Goal: Information Seeking & Learning: Learn about a topic

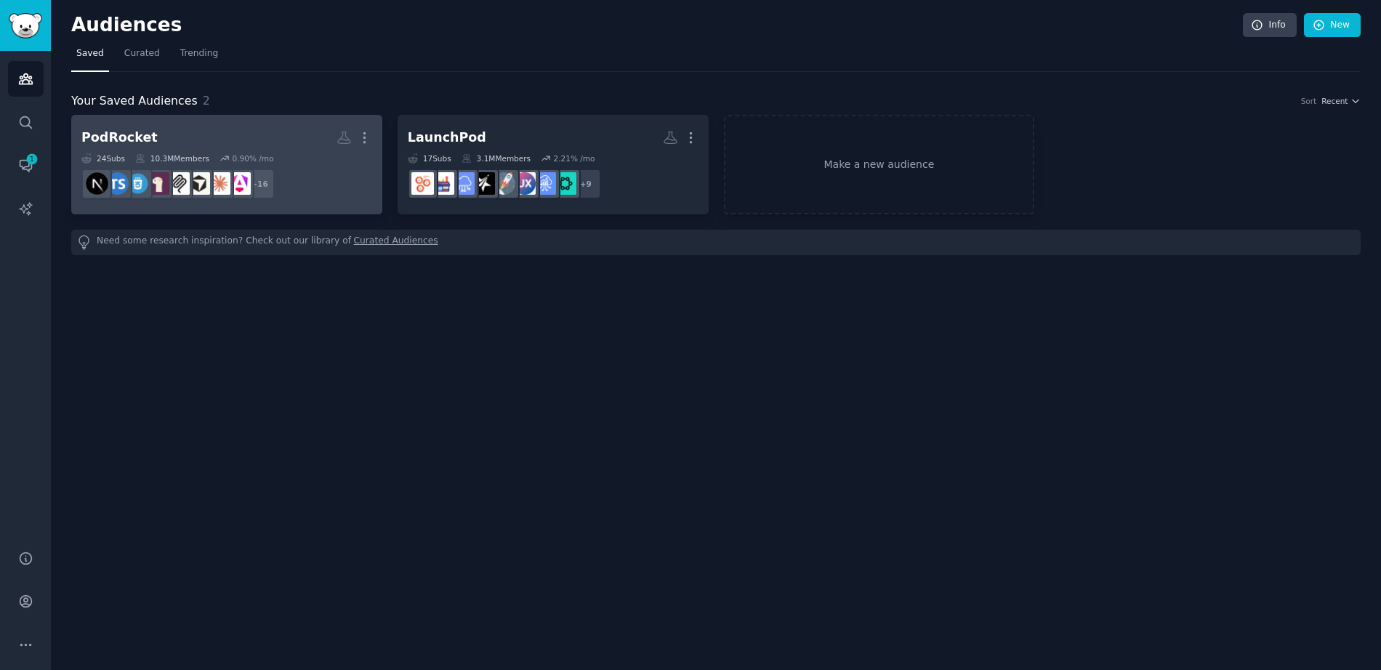
click at [262, 136] on h2 "PodRocket More" at bounding box center [226, 137] width 291 height 25
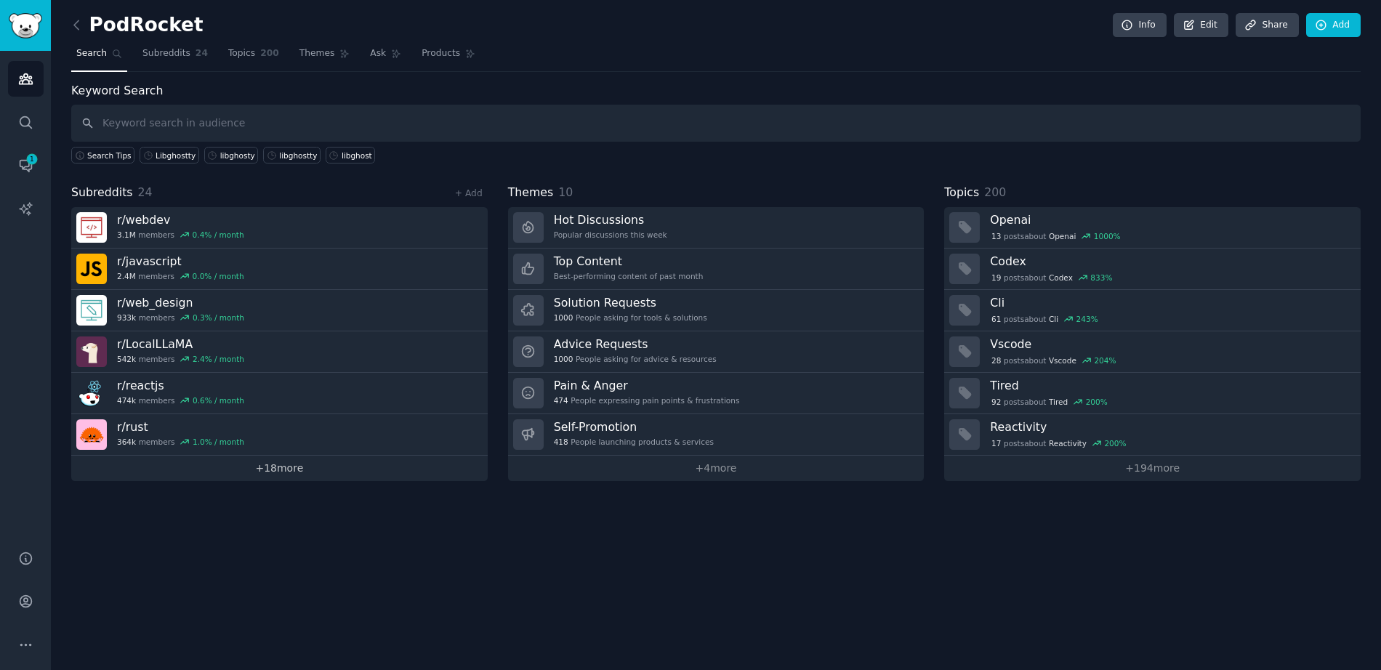
click at [281, 475] on link "+ 18 more" at bounding box center [279, 468] width 417 height 25
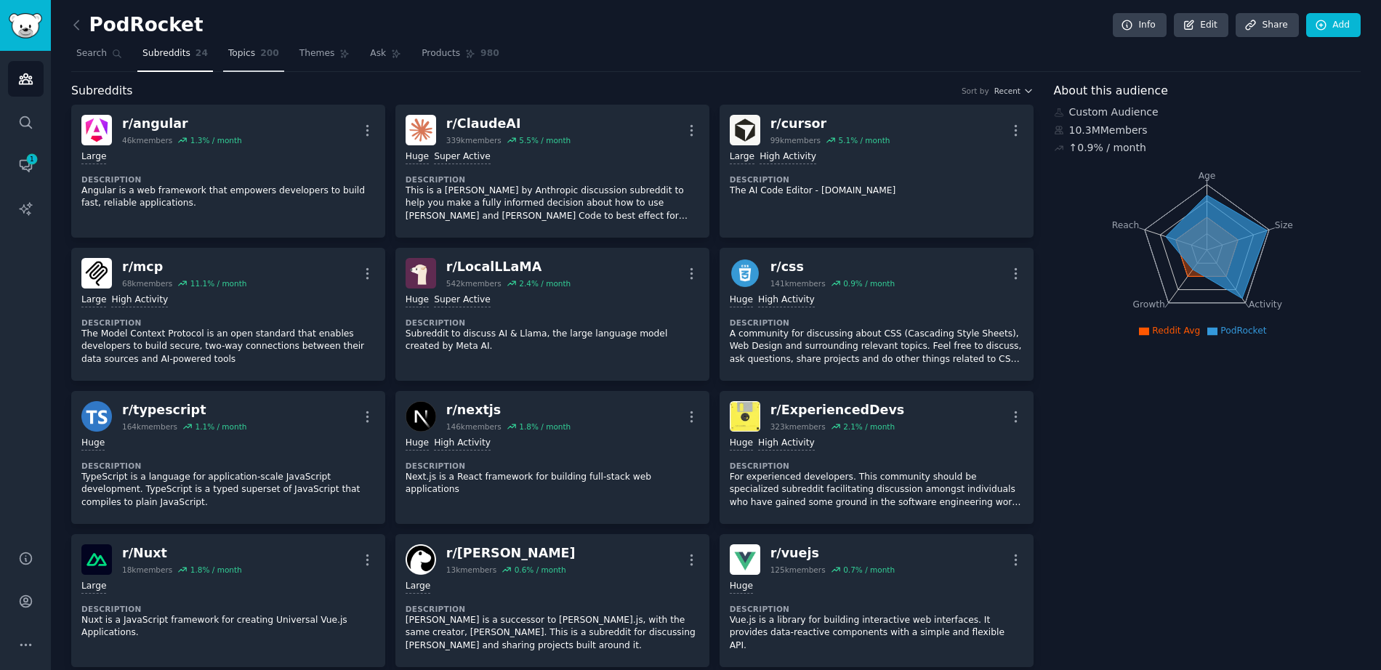
click at [257, 47] on link "Topics 200" at bounding box center [253, 57] width 61 height 30
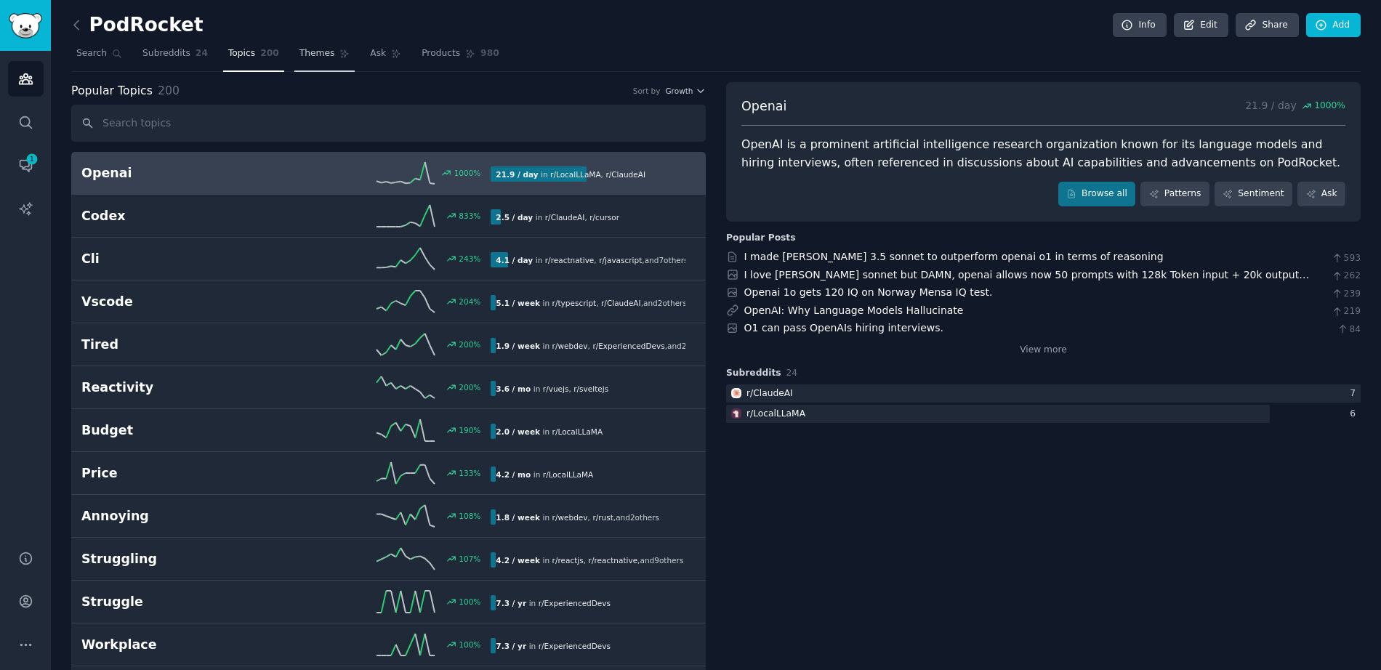
click at [300, 57] on span "Themes" at bounding box center [318, 53] width 36 height 13
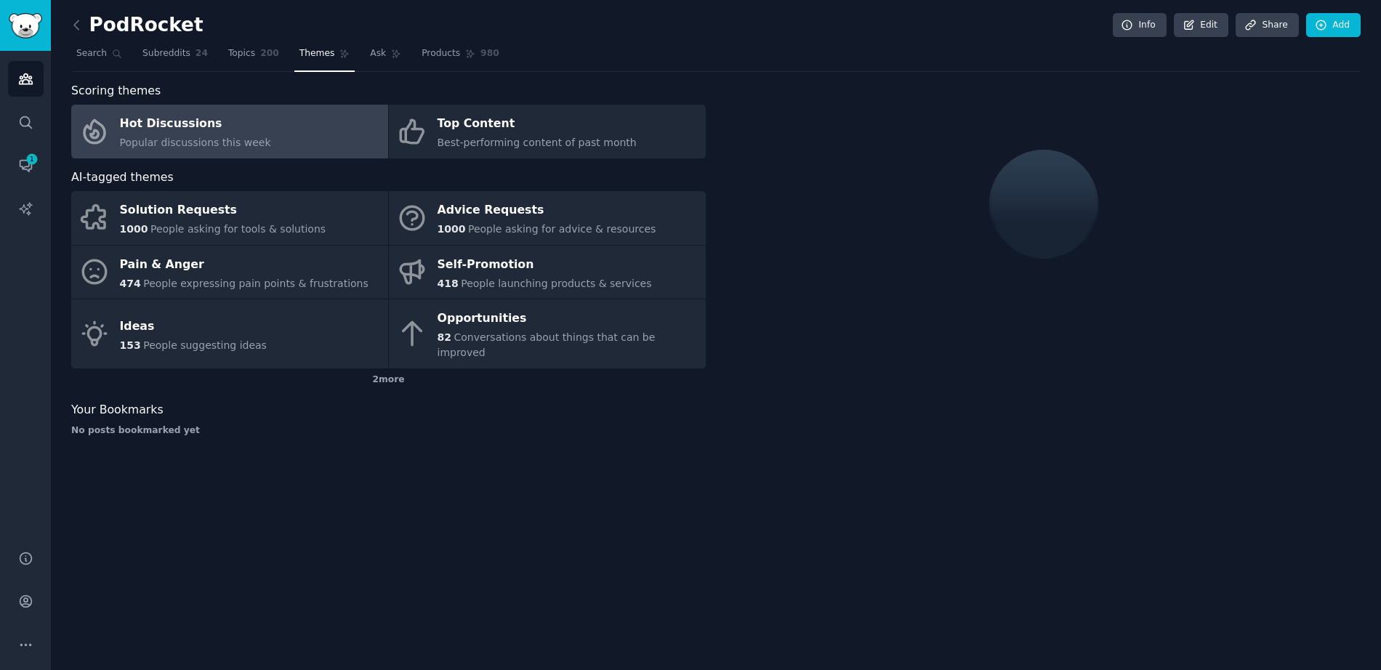
click at [288, 126] on link "Hot Discussions Popular discussions this week" at bounding box center [229, 132] width 317 height 54
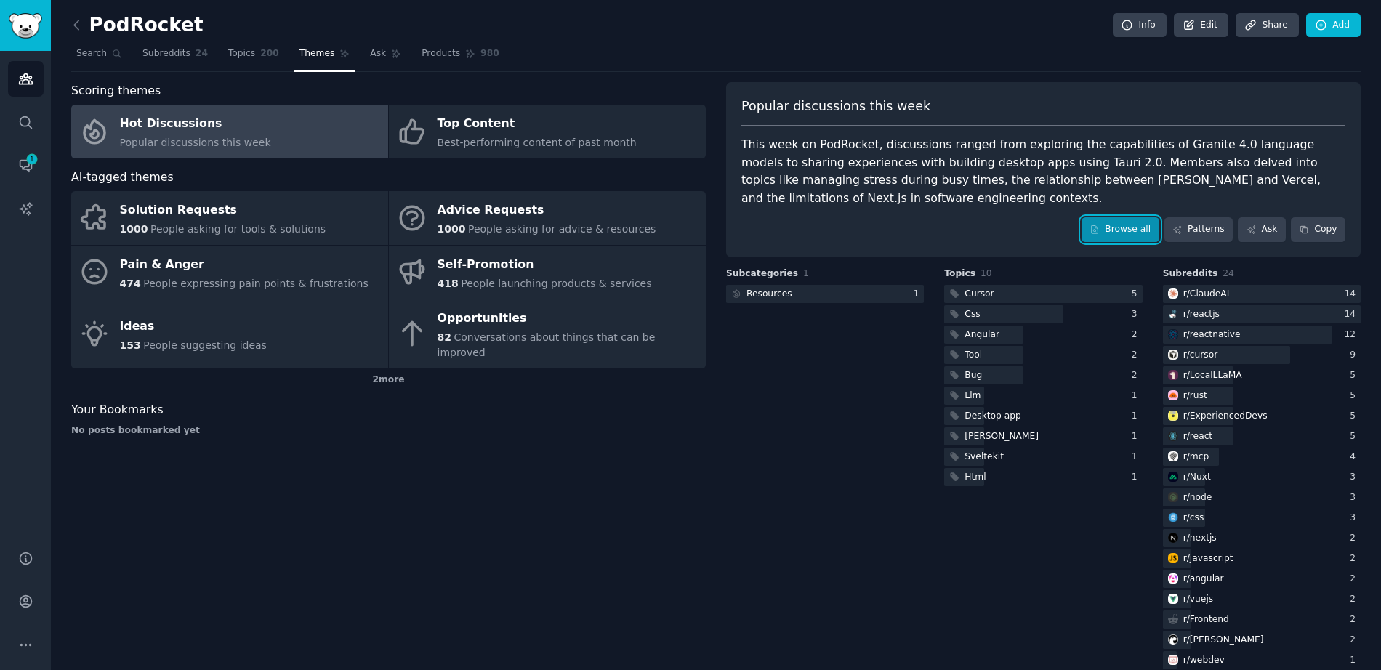
click at [1094, 227] on icon at bounding box center [1095, 230] width 10 height 10
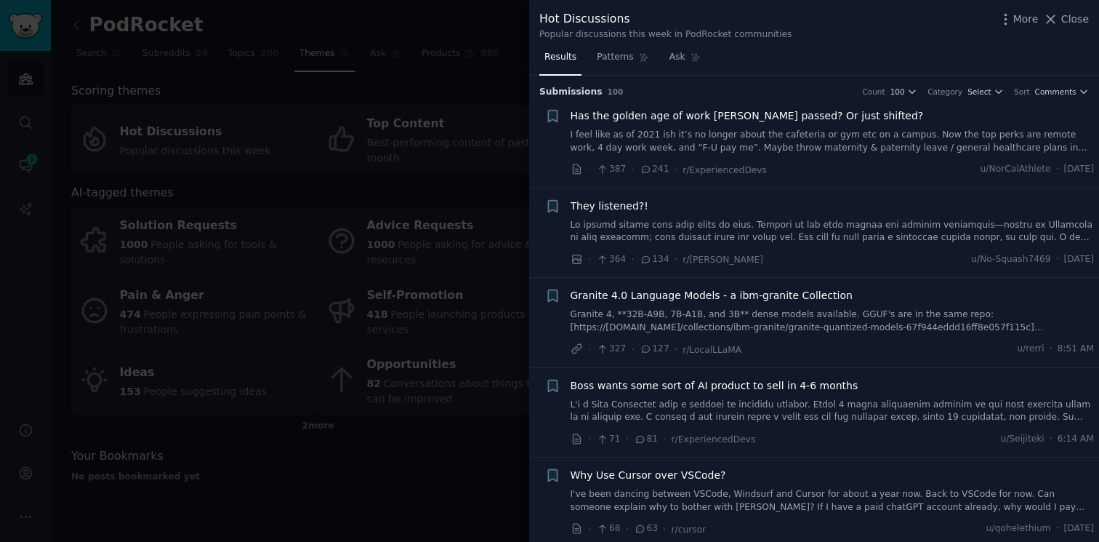
click at [409, 217] on div at bounding box center [549, 271] width 1099 height 542
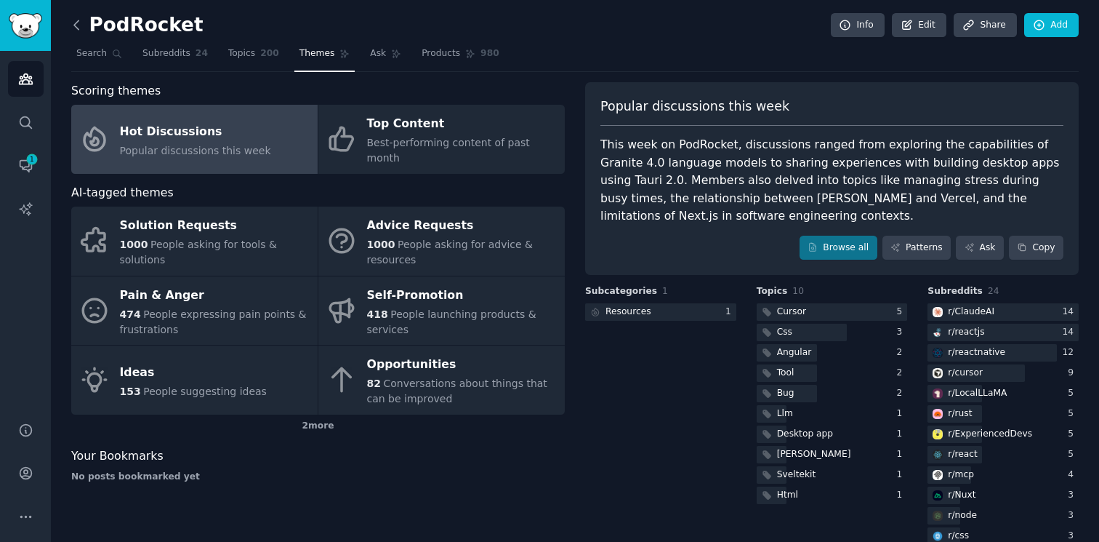
click at [79, 31] on icon at bounding box center [76, 24] width 15 height 15
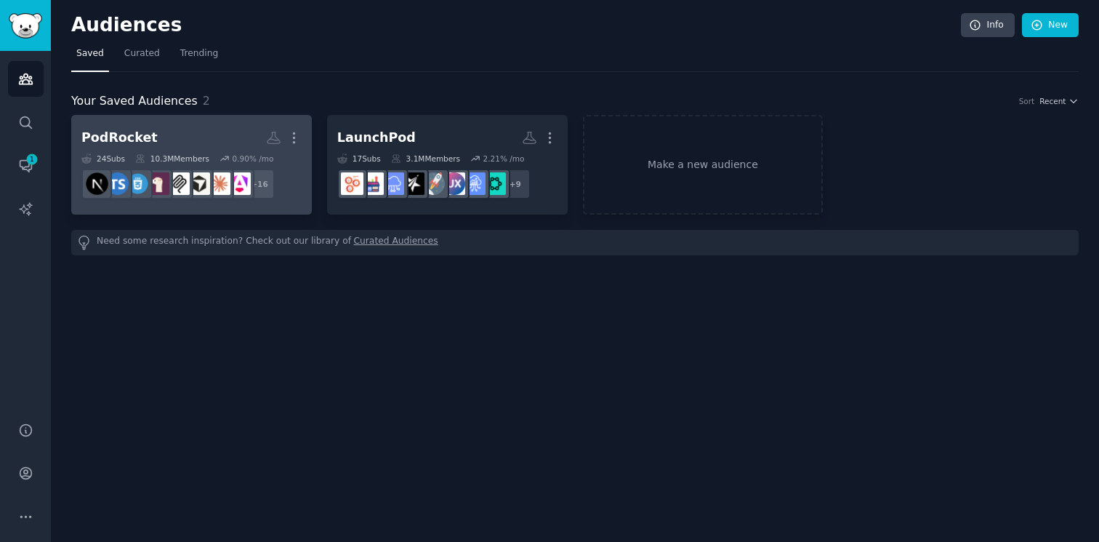
click at [204, 139] on h2 "PodRocket Custom Audience More" at bounding box center [191, 137] width 220 height 25
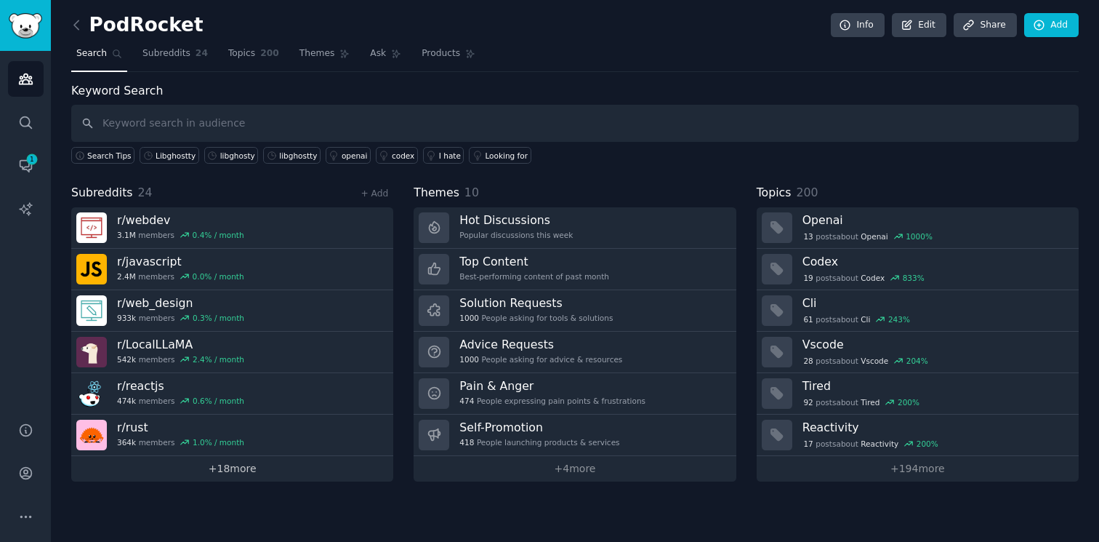
click at [267, 468] on link "+ 18 more" at bounding box center [232, 468] width 322 height 25
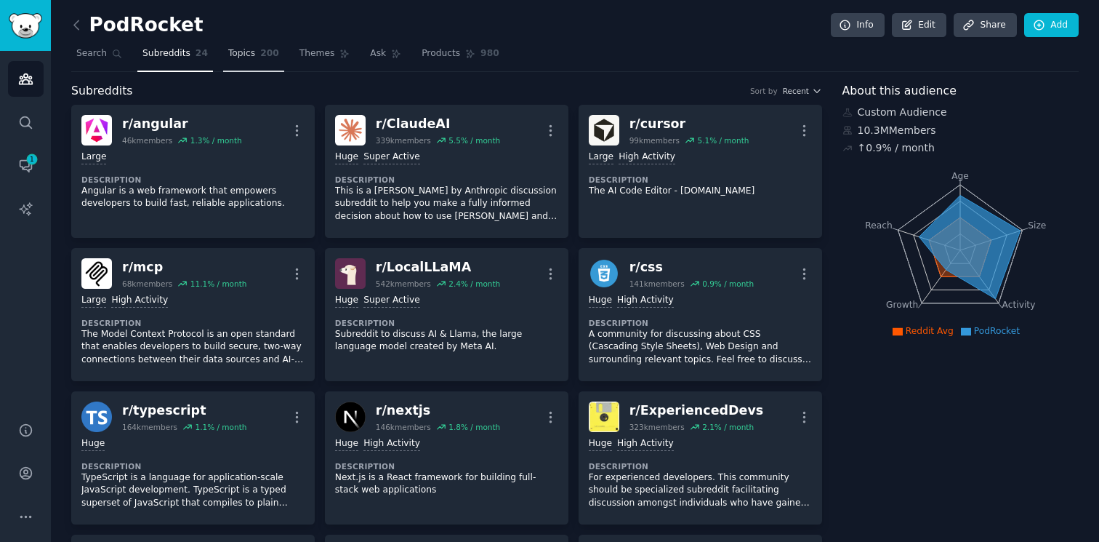
click at [244, 56] on span "Topics" at bounding box center [241, 53] width 27 height 13
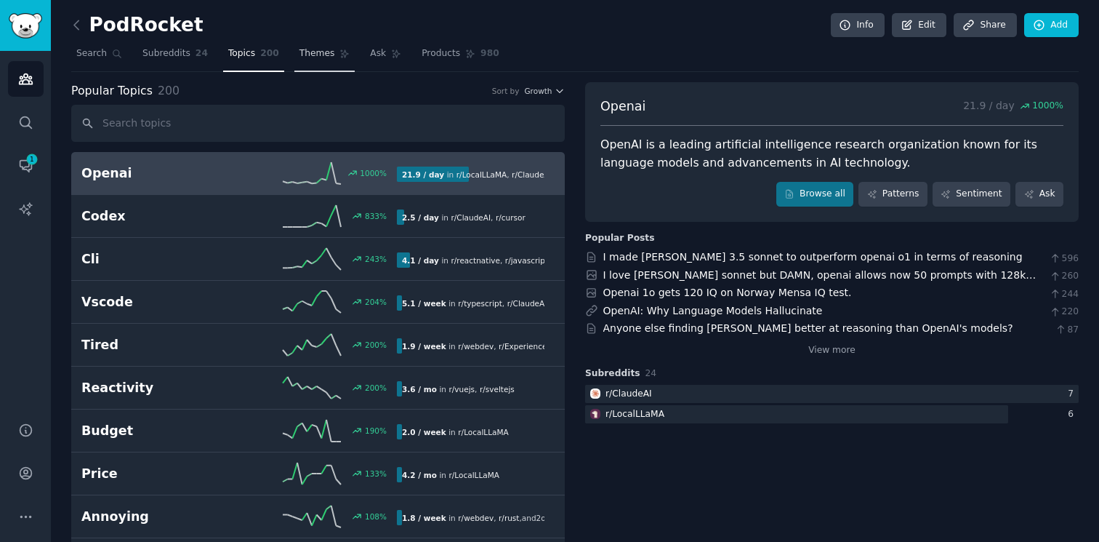
click at [329, 59] on span "Themes" at bounding box center [318, 53] width 36 height 13
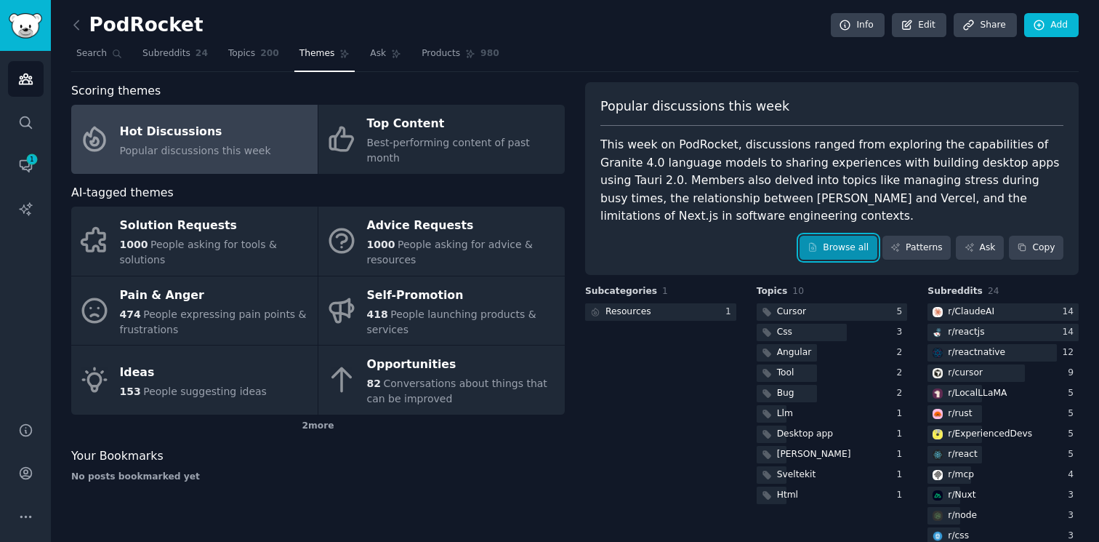
click at [827, 241] on link "Browse all" at bounding box center [839, 248] width 78 height 25
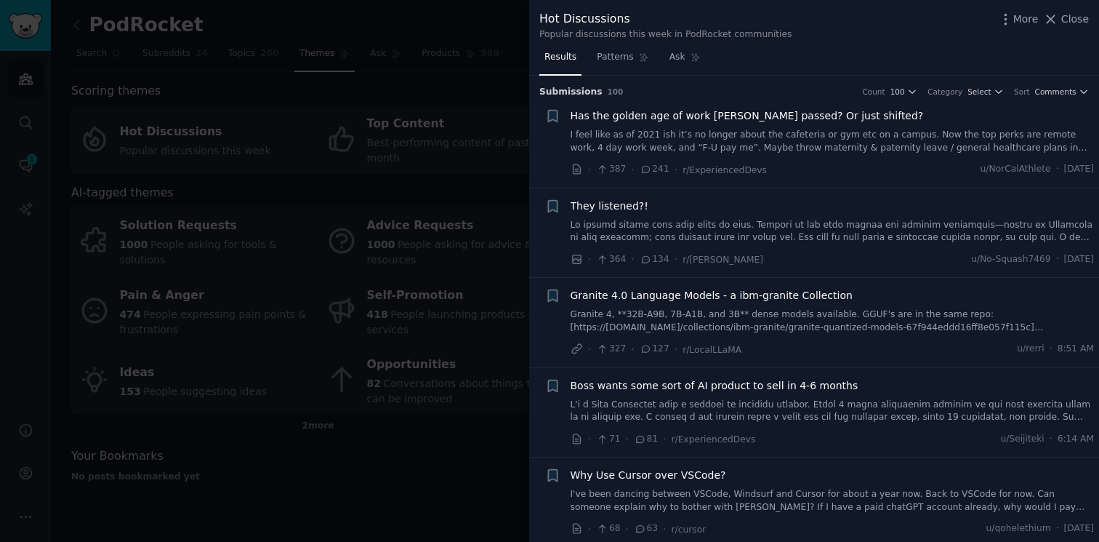
click at [521, 80] on div at bounding box center [549, 271] width 1099 height 542
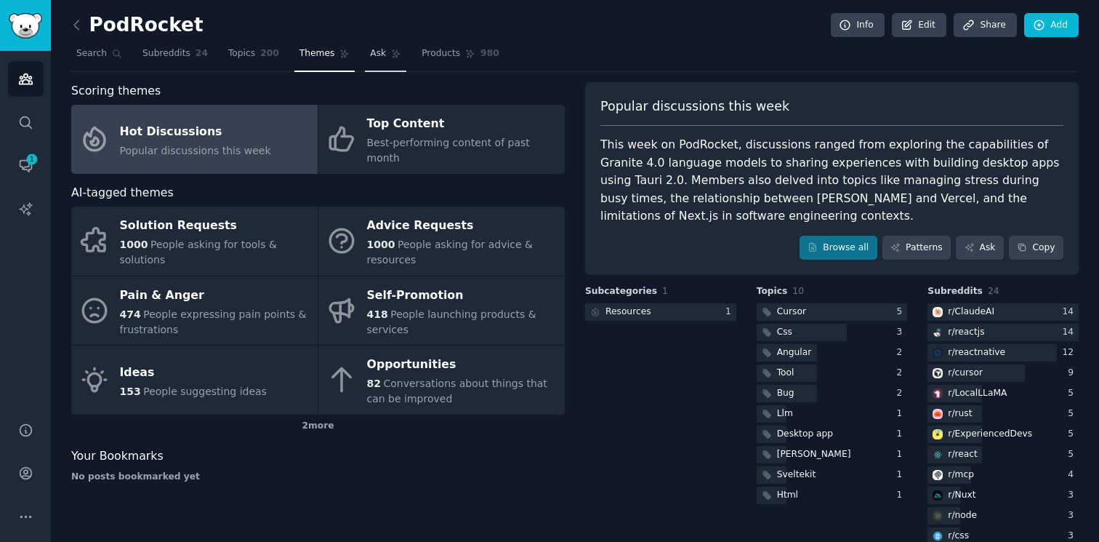
click at [391, 57] on icon at bounding box center [396, 54] width 10 height 10
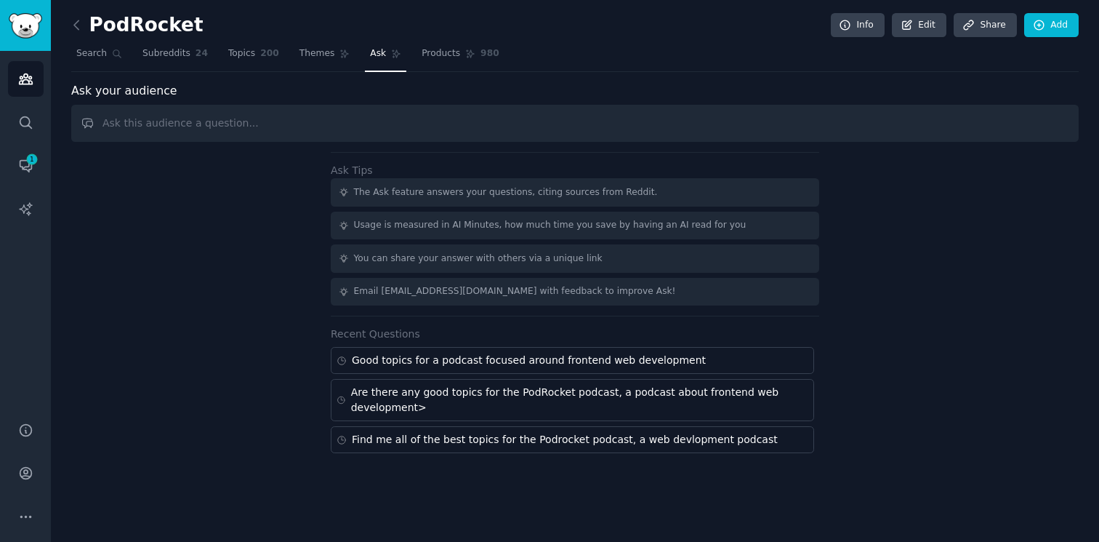
click at [355, 125] on input "text" at bounding box center [575, 123] width 1008 height 37
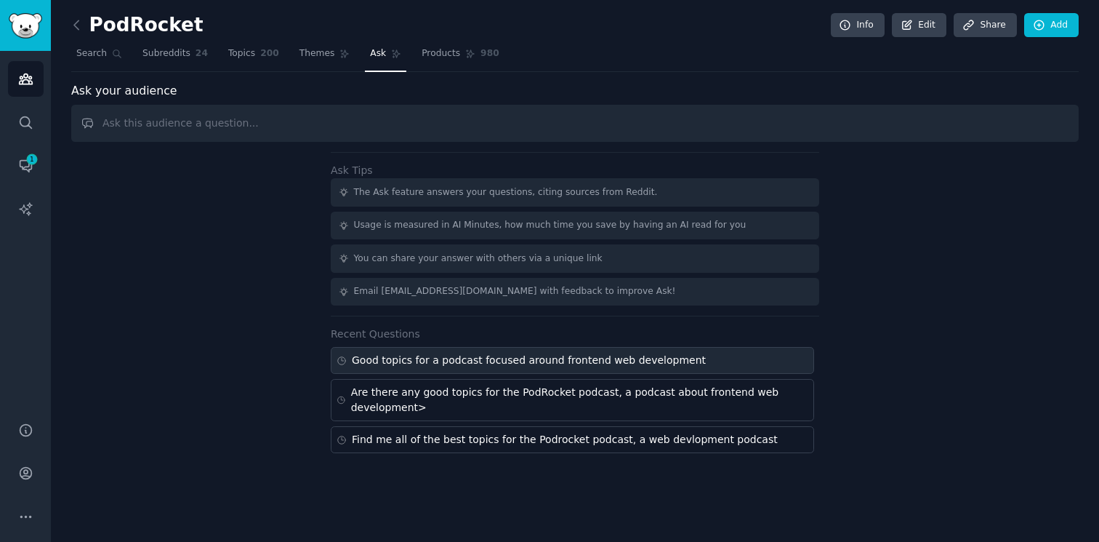
click at [446, 366] on div "Good topics for a podcast focused around frontend web development" at bounding box center [529, 360] width 354 height 15
type input "Good topics for a podcast focused around frontend web development"
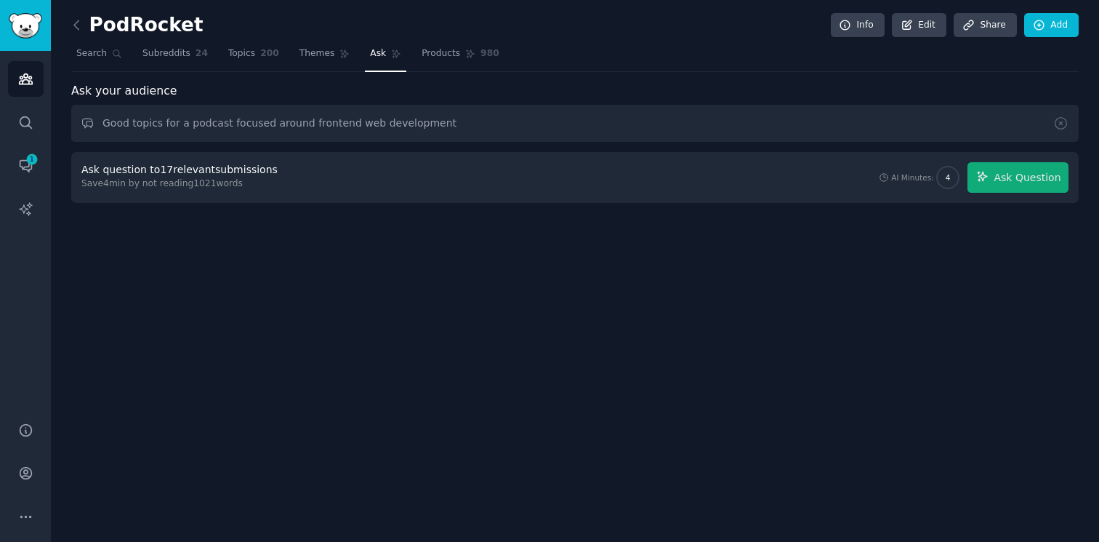
click at [234, 190] on div "Ask question to 17 relevant submissions Save 4 min by not reading 1021 words" at bounding box center [181, 177] width 201 height 31
click at [206, 174] on div "Ask question to 17 relevant submissions" at bounding box center [179, 169] width 196 height 15
click at [184, 63] on link "Subreddits 24" at bounding box center [175, 57] width 76 height 30
